Goal: Find specific page/section: Find specific page/section

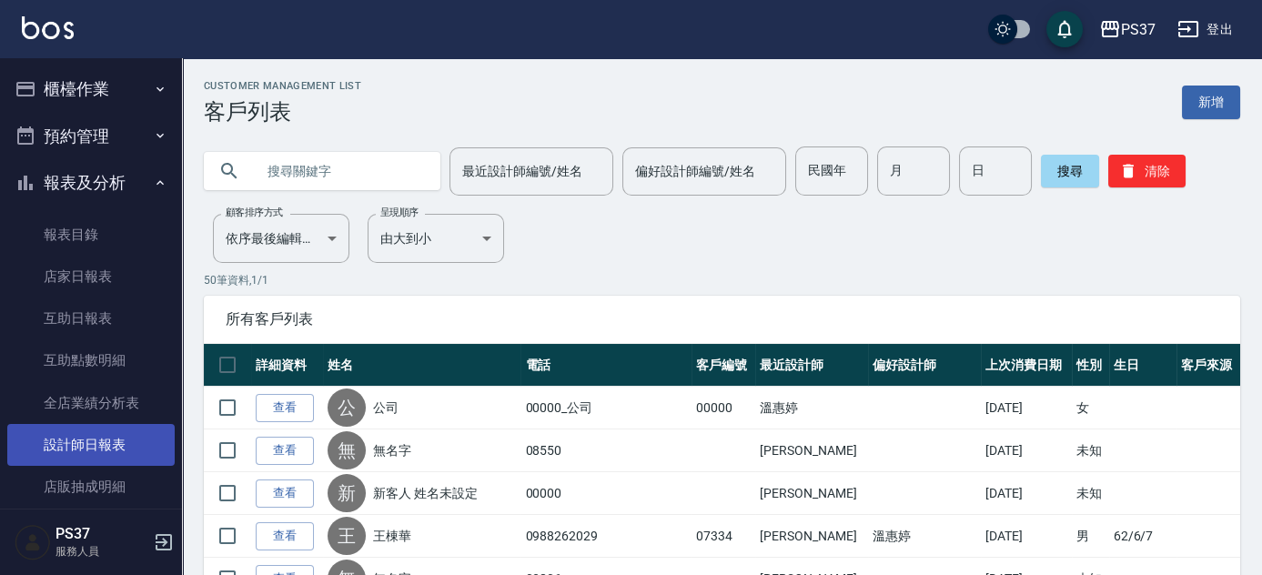
scroll to position [247, 0]
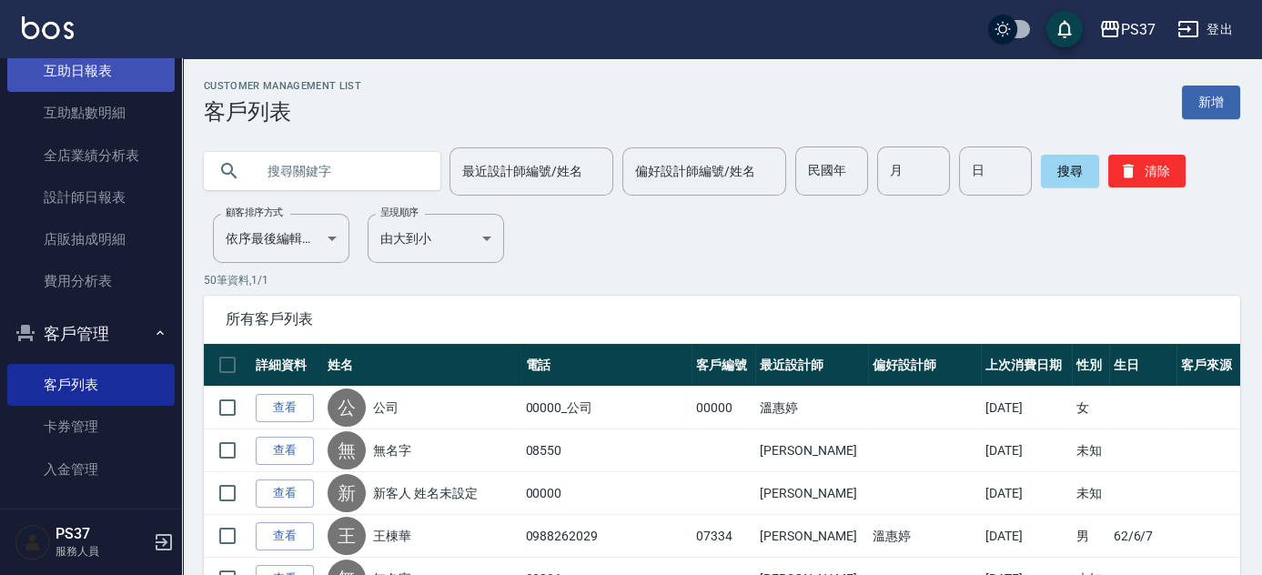
click at [94, 78] on link "互助日報表" at bounding box center [90, 71] width 167 height 42
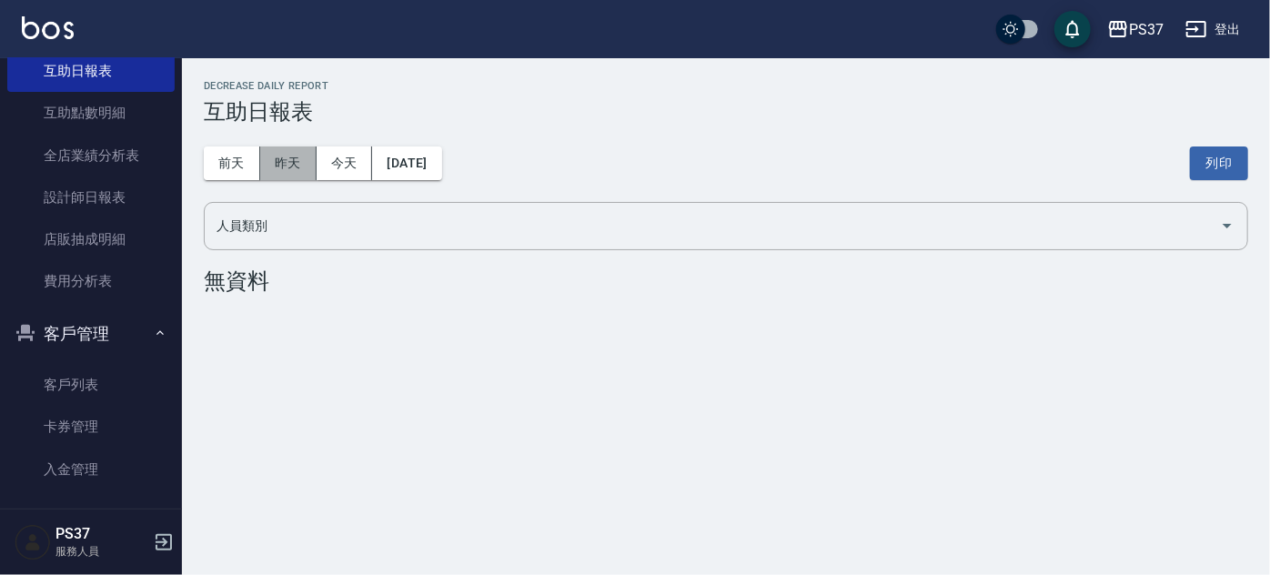
click at [296, 160] on button "昨天" at bounding box center [288, 163] width 56 height 34
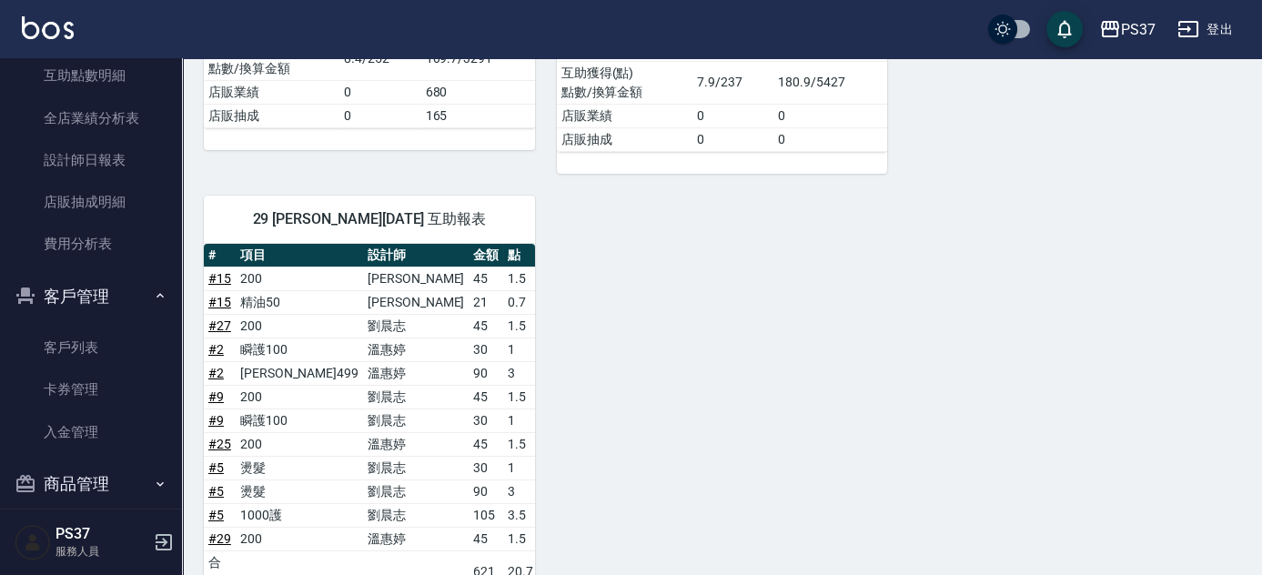
scroll to position [305, 0]
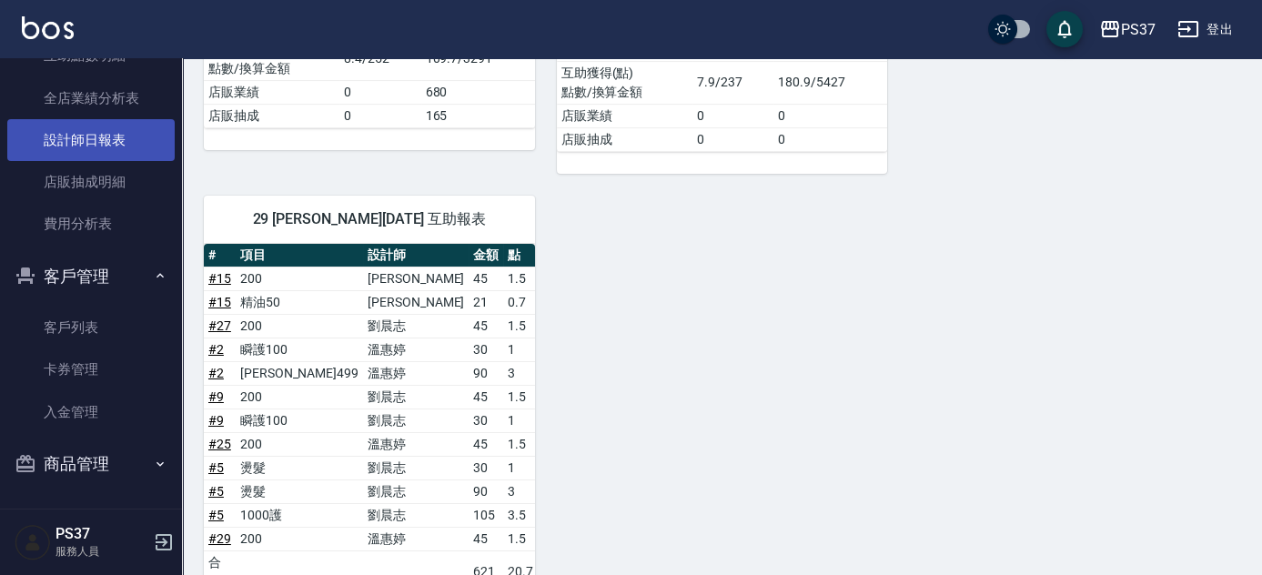
click at [121, 146] on link "設計師日報表" at bounding box center [90, 140] width 167 height 42
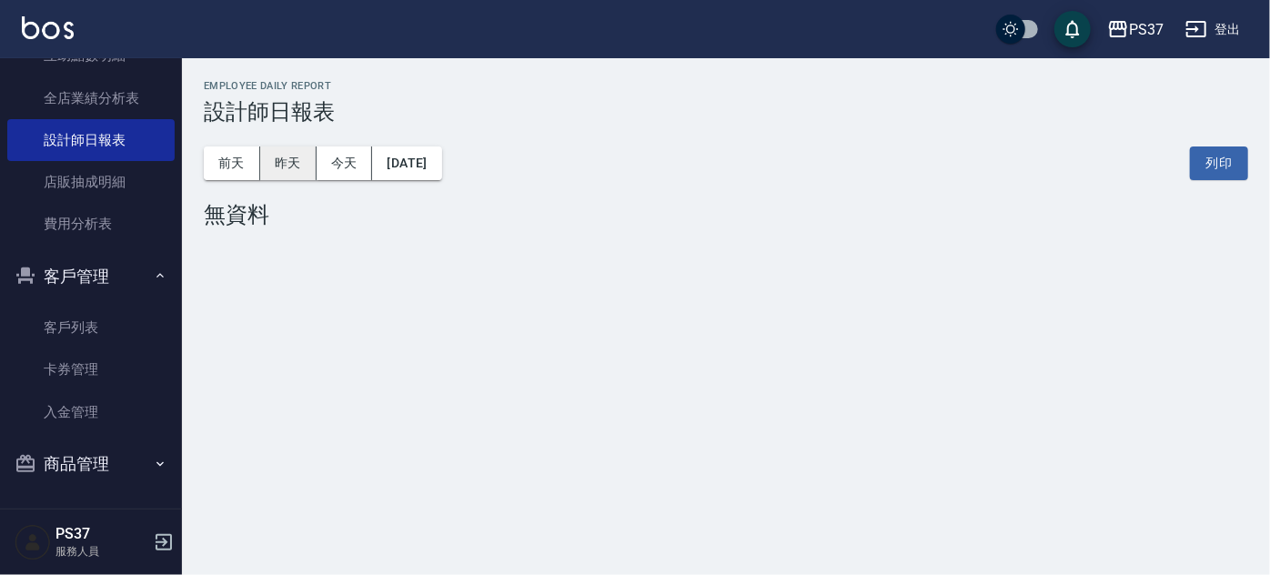
click at [276, 166] on button "昨天" at bounding box center [288, 163] width 56 height 34
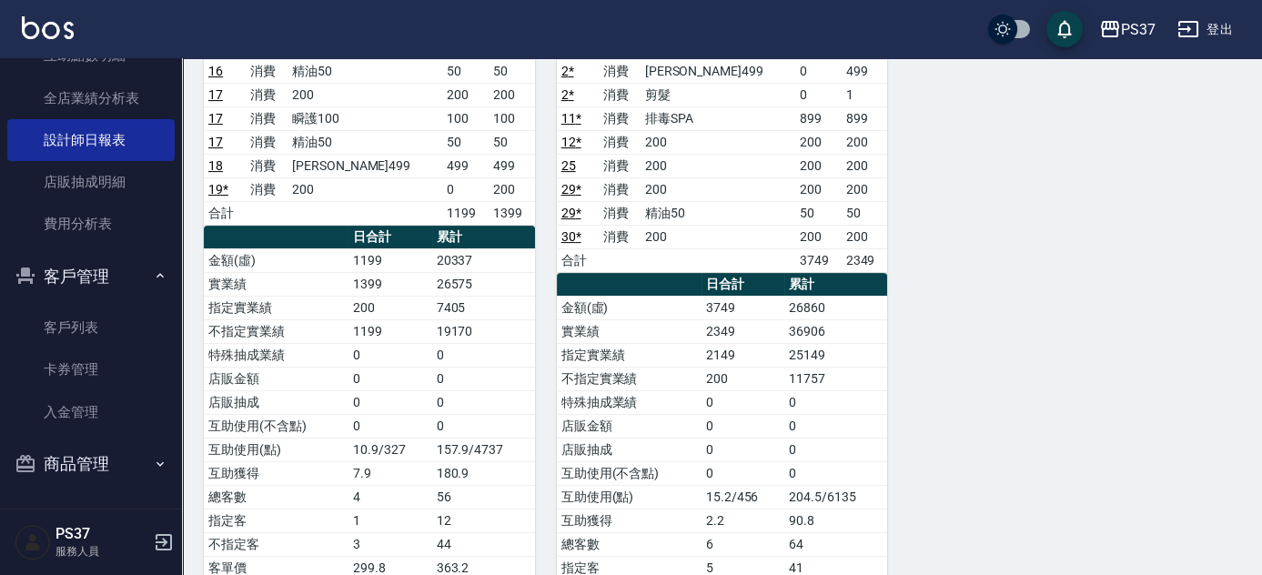
scroll to position [1240, 0]
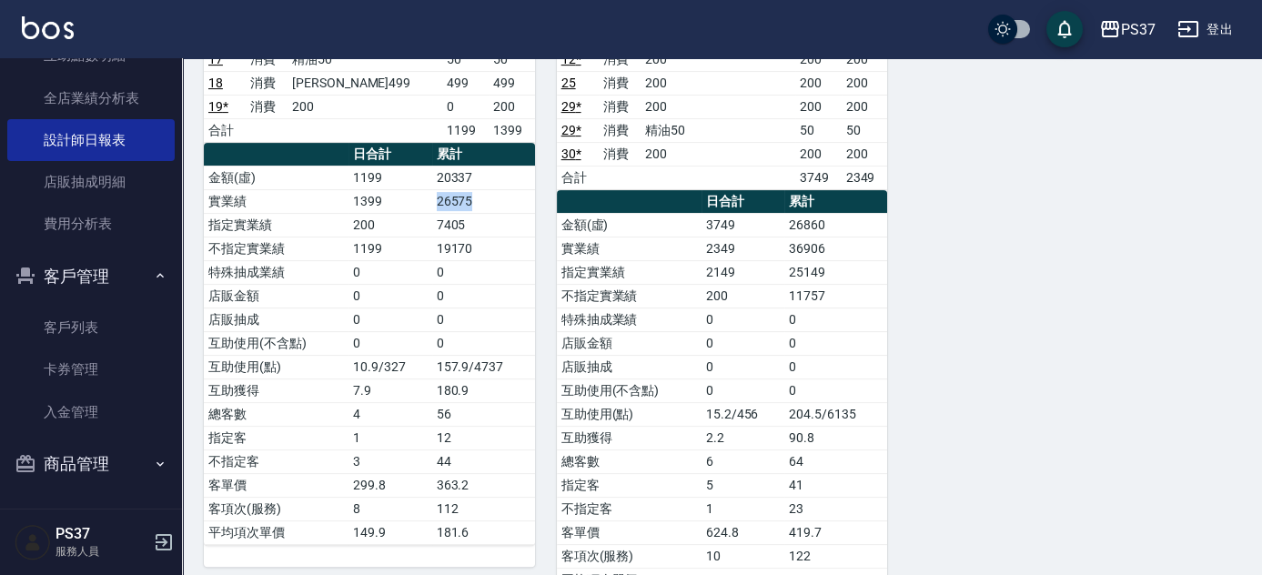
drag, startPoint x: 437, startPoint y: 191, endPoint x: 481, endPoint y: 186, distance: 44.8
click at [481, 189] on td "26575" at bounding box center [483, 201] width 103 height 24
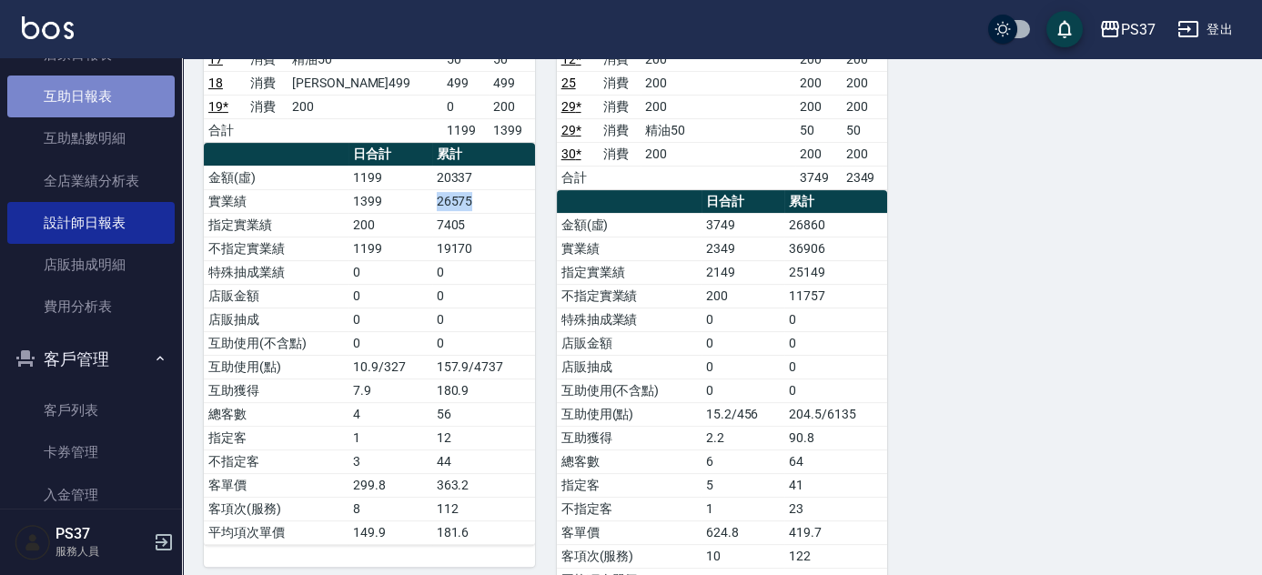
click at [102, 98] on link "互助日報表" at bounding box center [90, 97] width 167 height 42
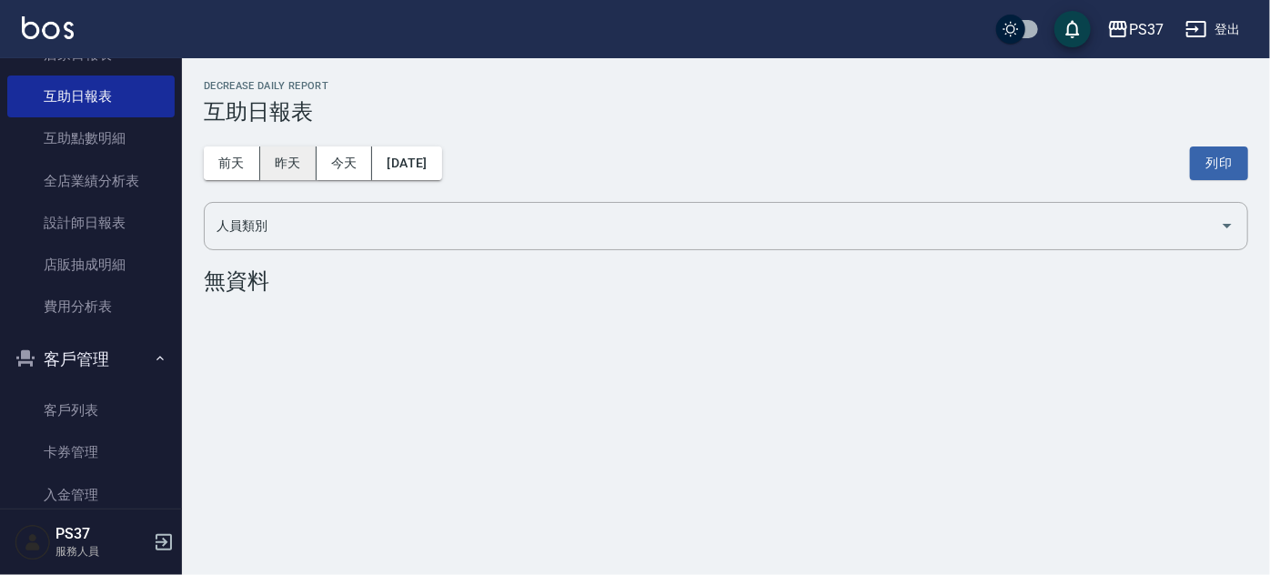
click at [278, 160] on button "昨天" at bounding box center [288, 163] width 56 height 34
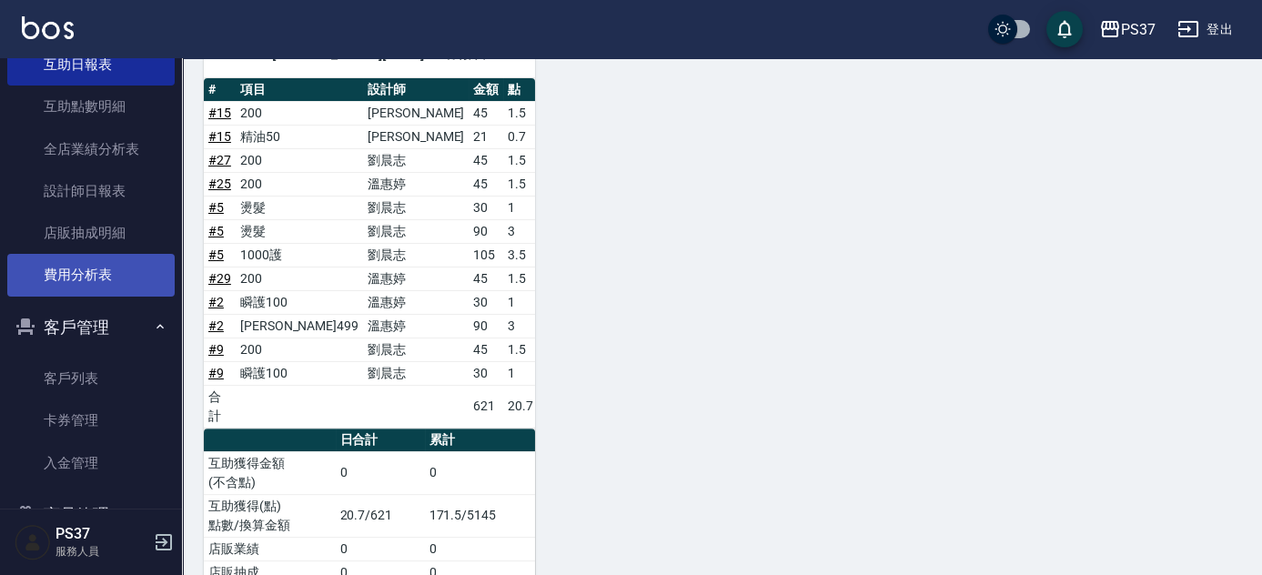
scroll to position [305, 0]
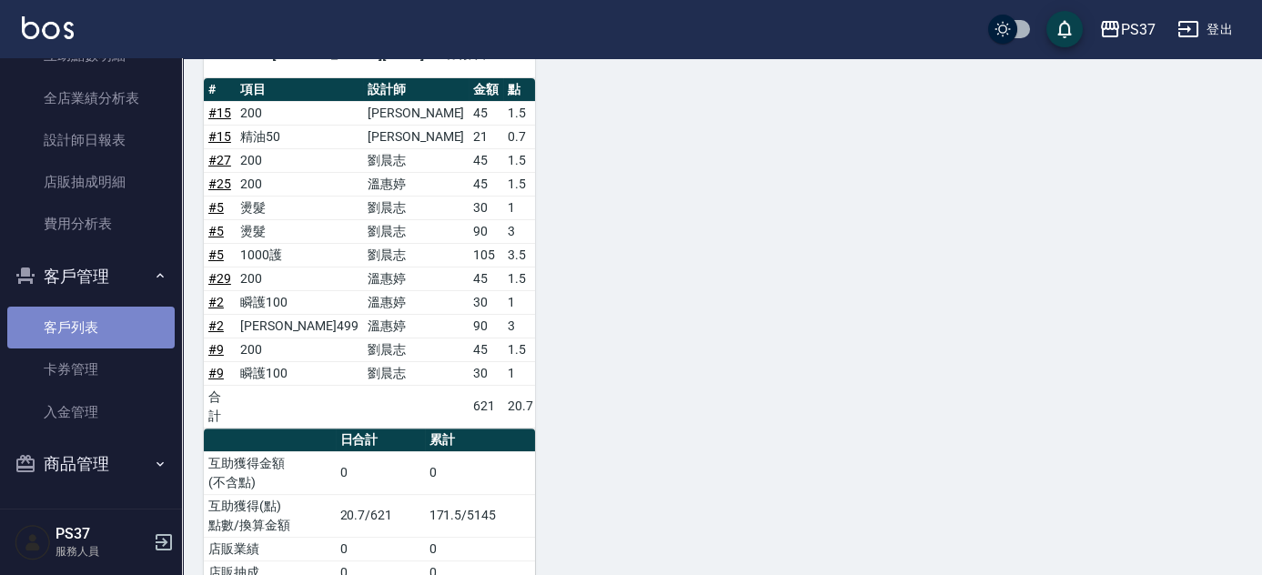
click at [94, 312] on link "客戶列表" at bounding box center [90, 328] width 167 height 42
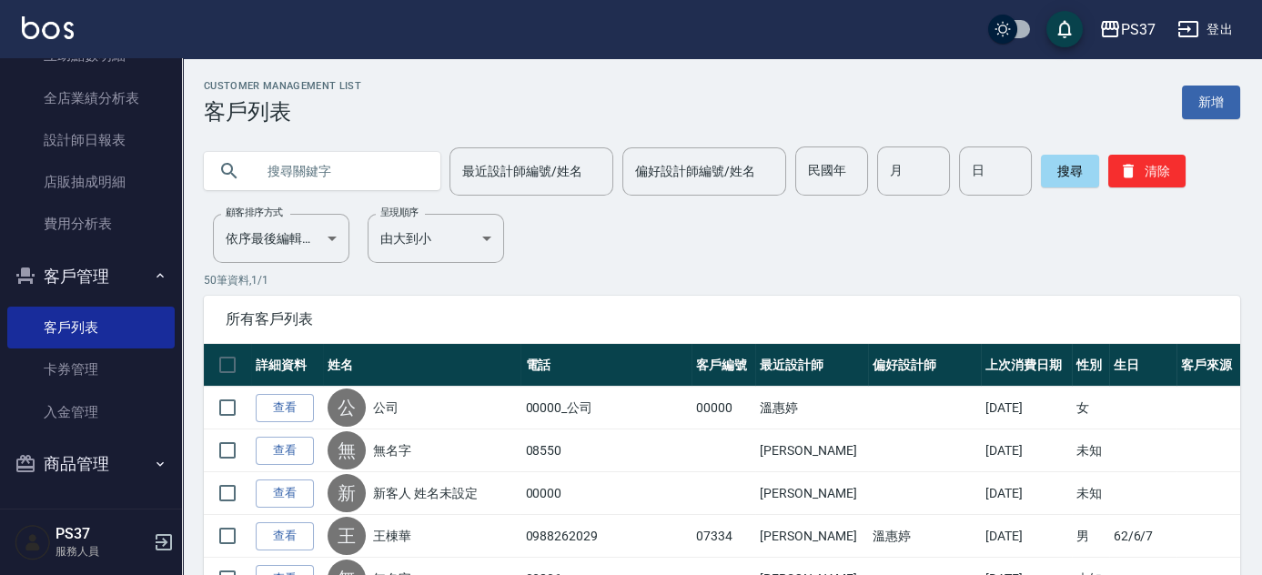
click at [827, 164] on input "民國年" at bounding box center [831, 170] width 73 height 49
type input "83"
type input "11"
type input "8"
